Goal: Task Accomplishment & Management: Use online tool/utility

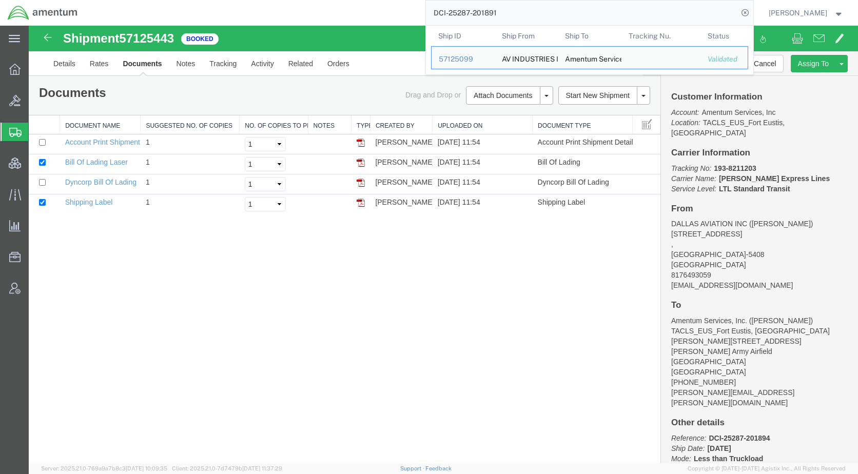
drag, startPoint x: 524, startPoint y: 15, endPoint x: 440, endPoint y: 14, distance: 83.1
click at [440, 14] on div "DCI-25287-201891 Ship ID Ship From Ship To Tracking Nu. Status Ship ID 57125099…" at bounding box center [419, 13] width 668 height 26
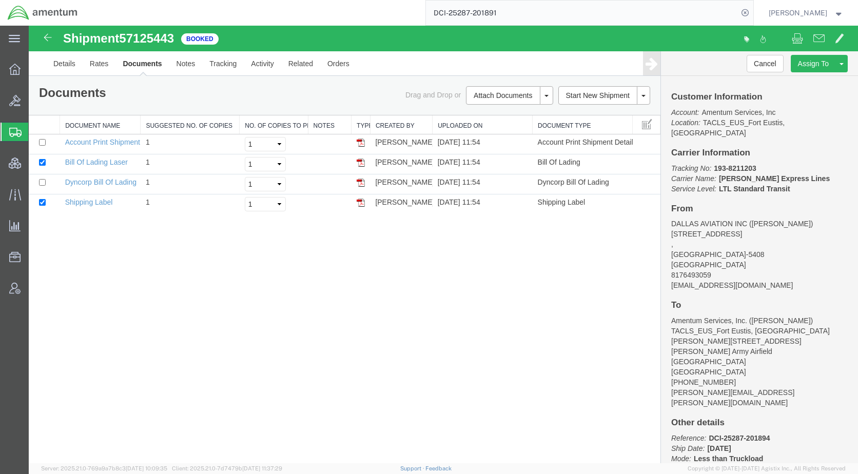
paste input "5712640"
type input "57126401"
click at [752, 12] on icon at bounding box center [745, 13] width 14 height 14
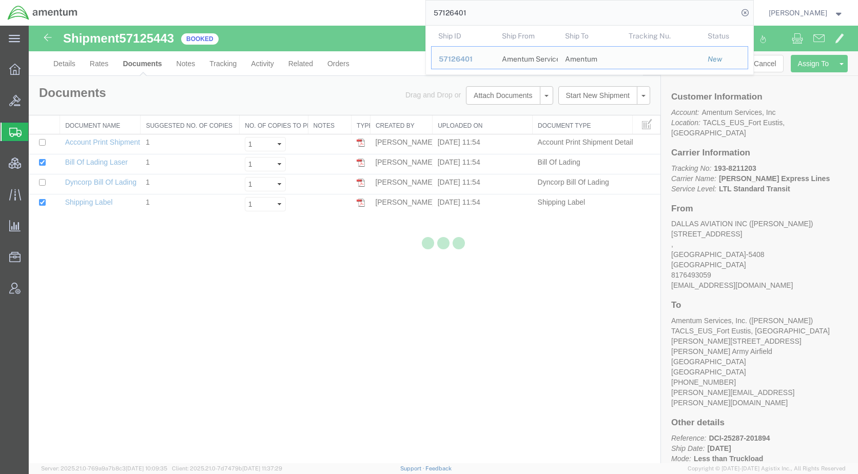
click at [319, 331] on div at bounding box center [443, 245] width 829 height 438
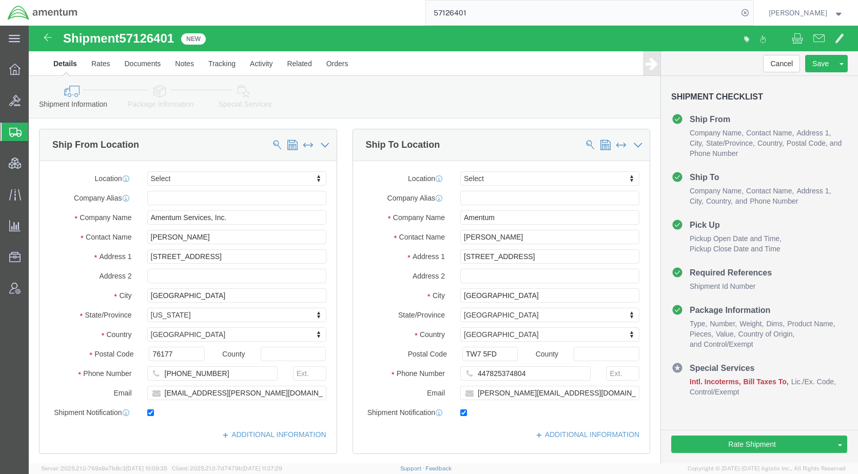
click icon
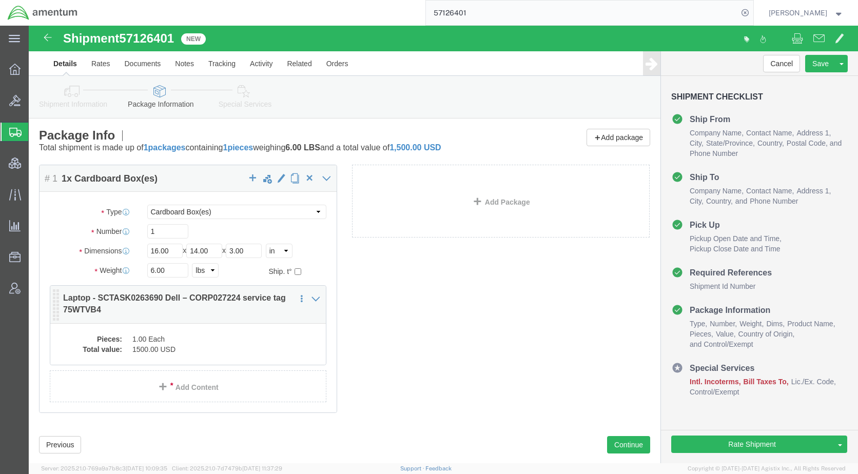
click dd "1.00 Each"
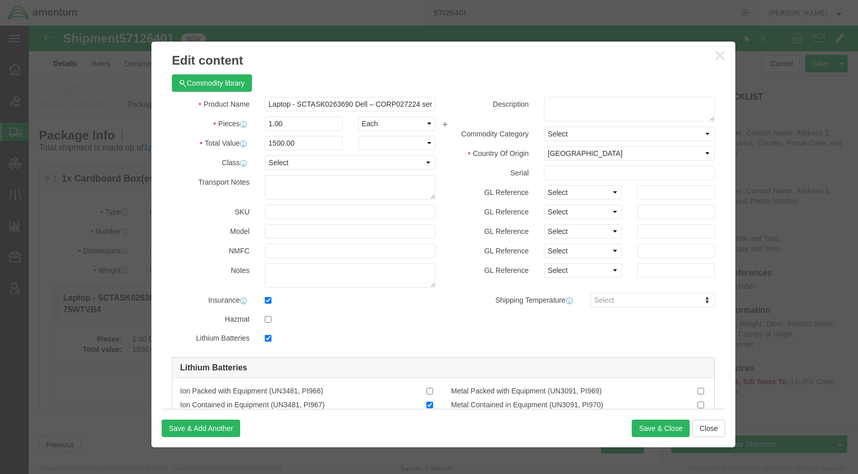
checkbox input "true"
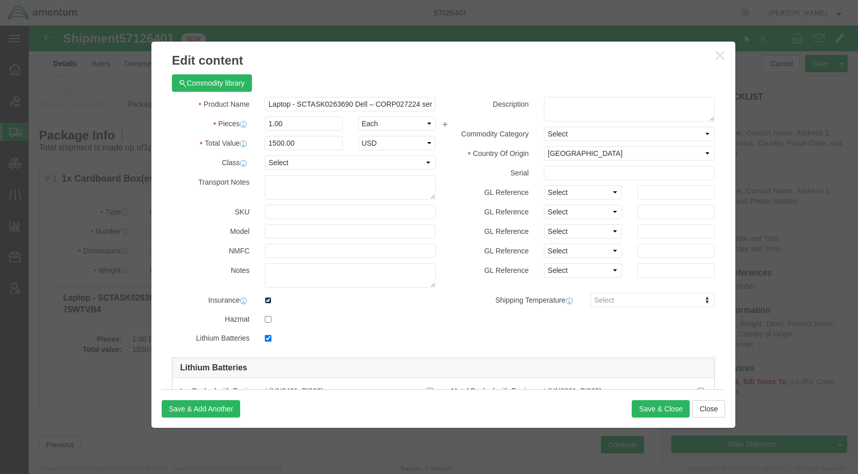
click input "checkbox"
checkbox input "false"
click button "Save & Close"
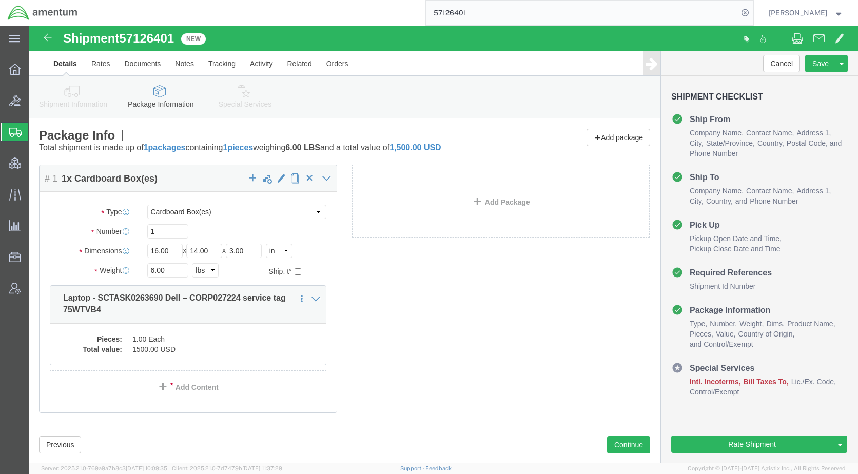
click link "Special Services"
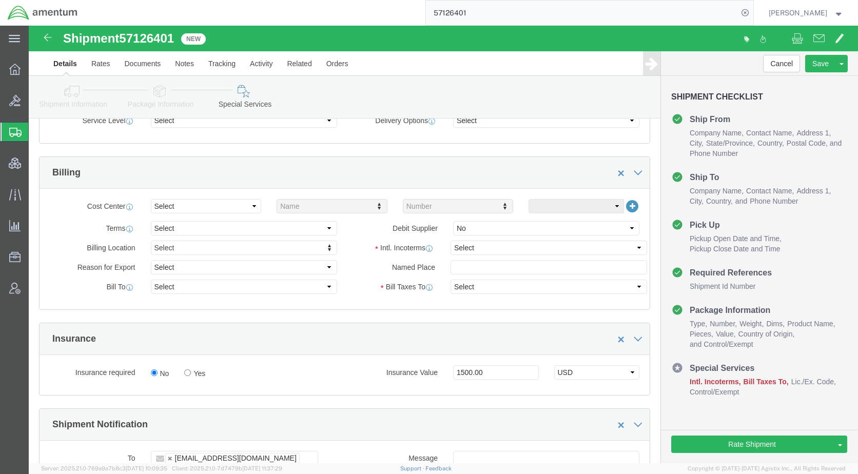
scroll to position [462, 0]
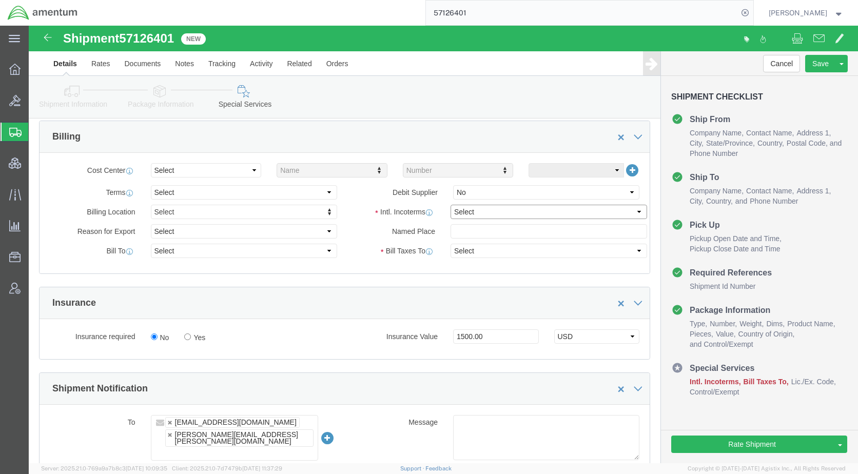
click select "Select Carriage Insurance Paid Carriage Paid To Cost and Freight Cost Insurance…"
select select "DDP"
click select "Select Carriage Insurance Paid Carriage Paid To Cost and Freight Cost Insurance…"
select select "SHIP"
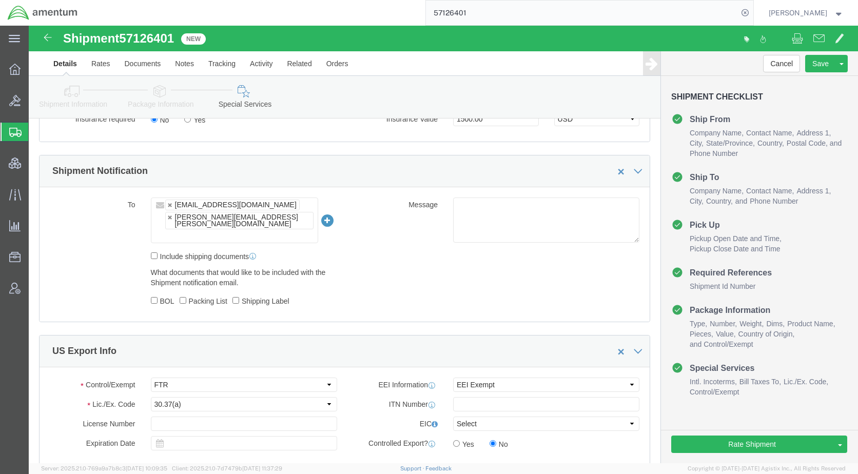
scroll to position [719, 0]
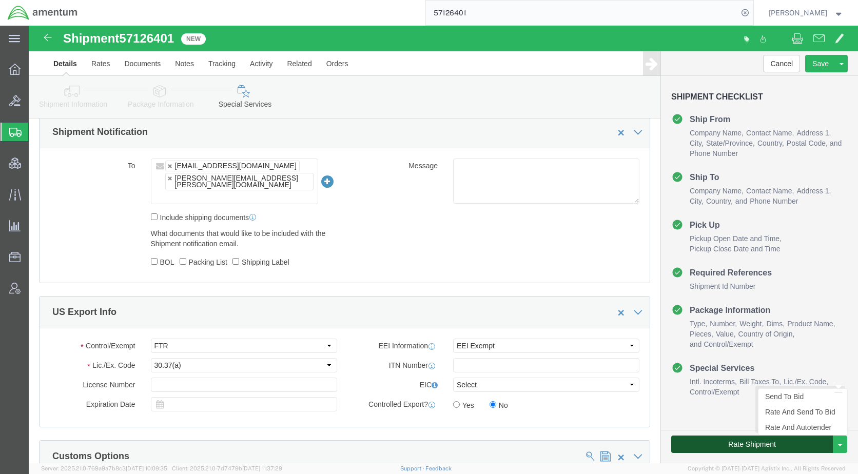
click button "Rate Shipment"
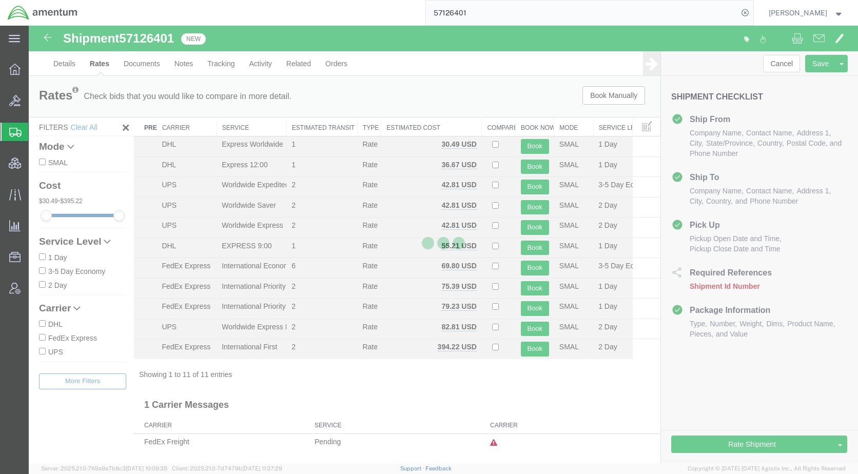
scroll to position [0, 0]
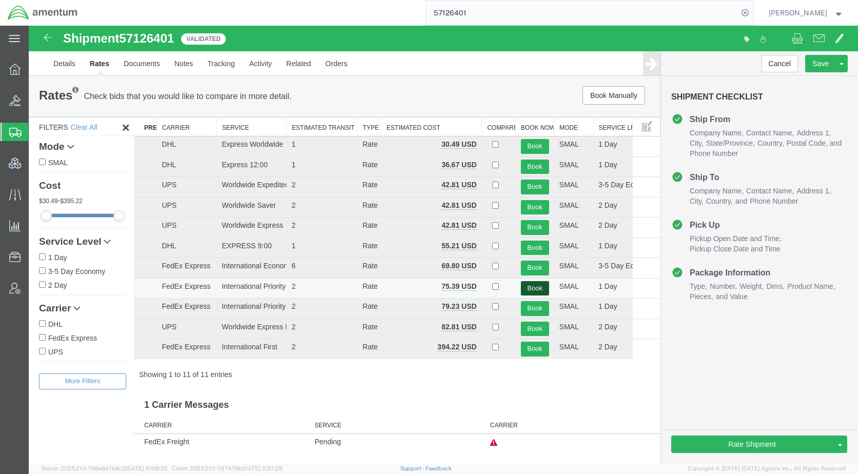
click at [531, 286] on button "Book" at bounding box center [535, 288] width 28 height 15
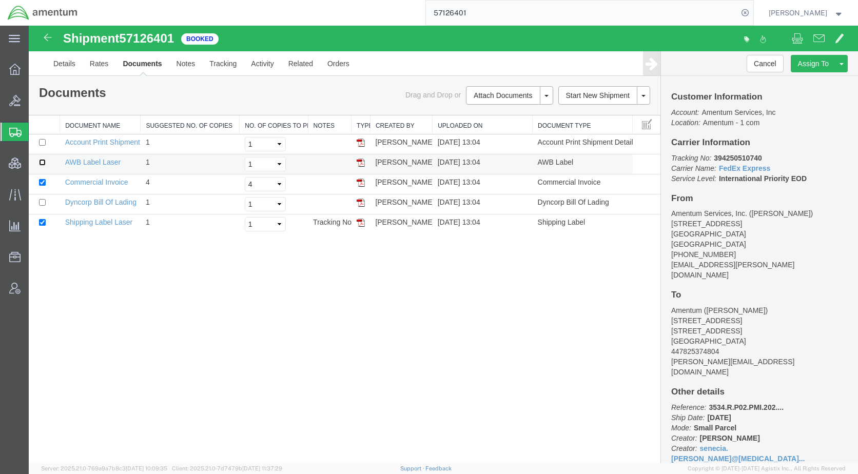
click at [42, 163] on input "checkbox" at bounding box center [42, 162] width 7 height 7
checkbox input "true"
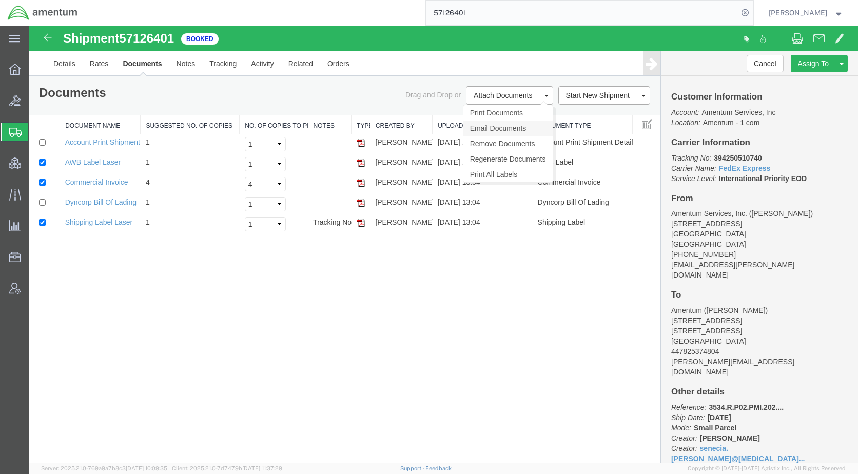
click at [512, 127] on link "Email Documents" at bounding box center [507, 128] width 89 height 15
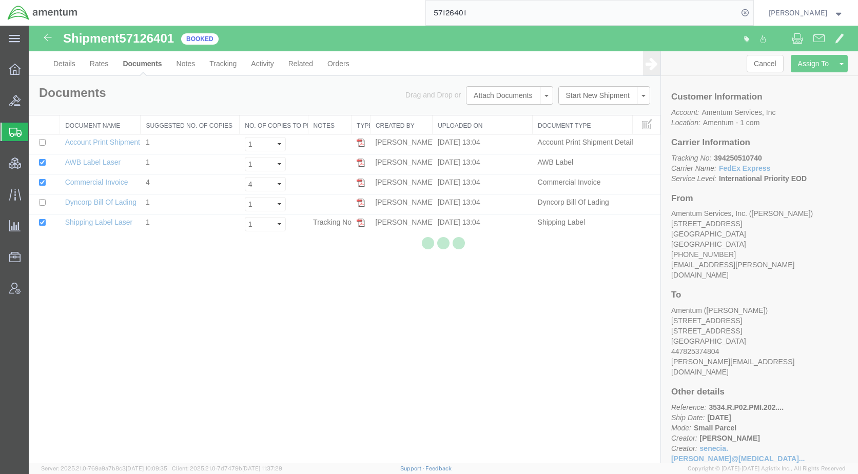
checkbox input "true"
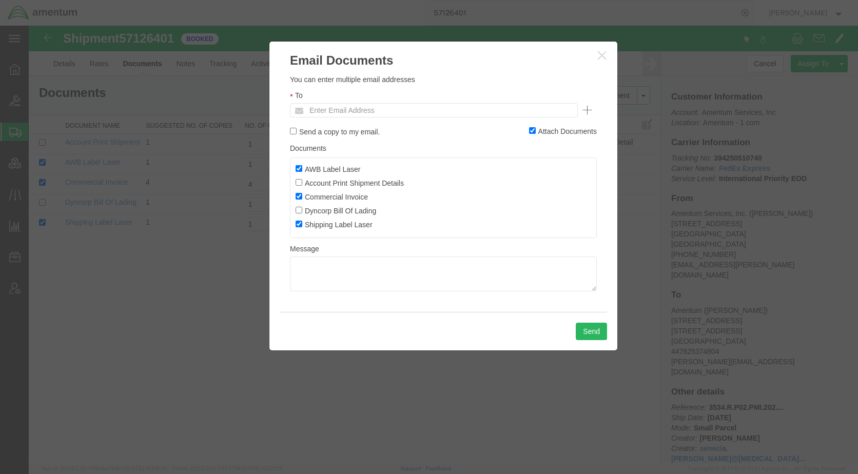
click at [430, 114] on ul "Enter Email Address" at bounding box center [434, 110] width 288 height 14
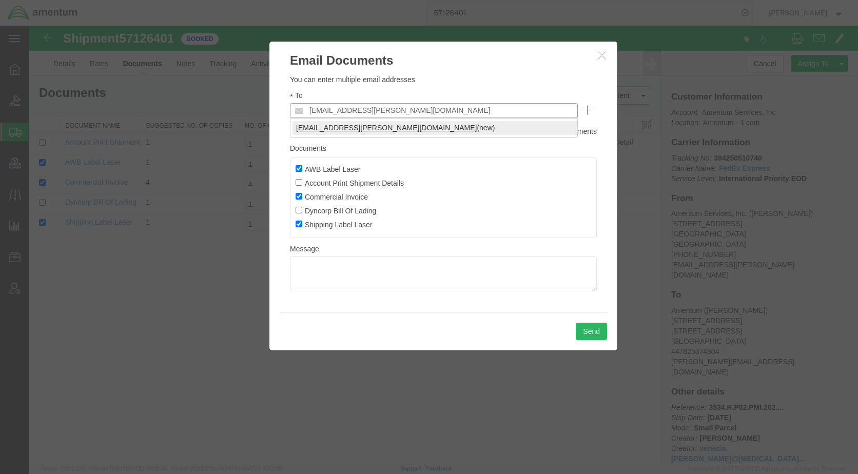
type input "[EMAIL_ADDRESS][PERSON_NAME][DOMAIN_NAME]"
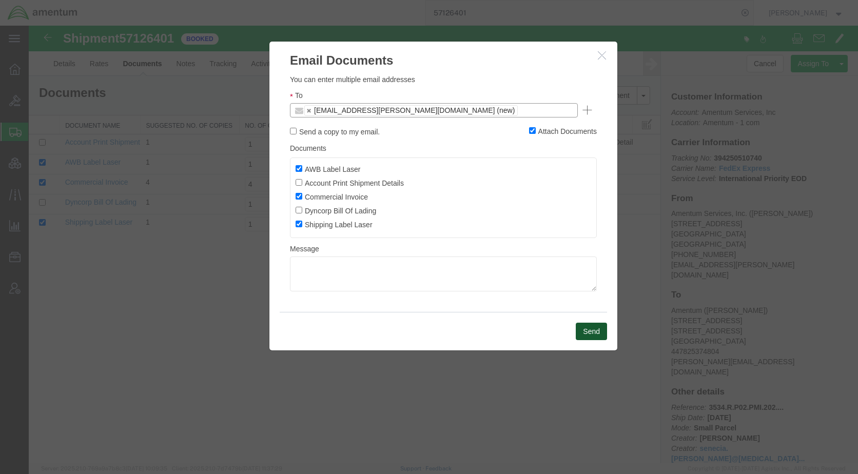
click at [590, 326] on button "Send" at bounding box center [591, 331] width 31 height 17
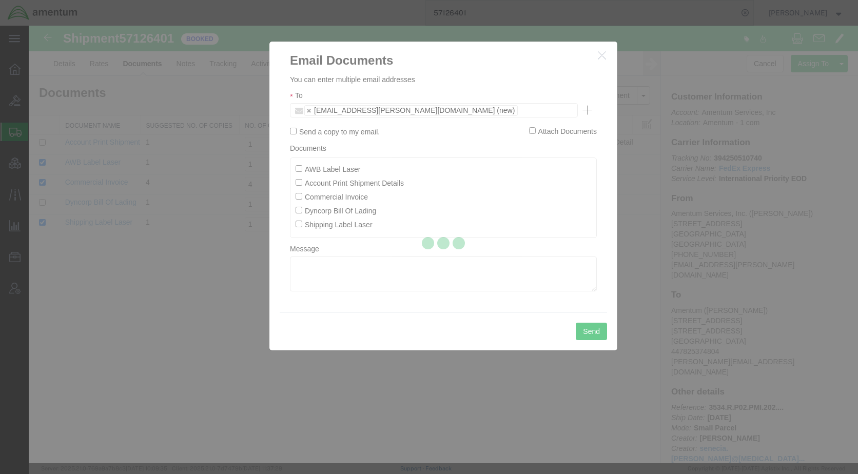
checkbox input "false"
